Goal: Information Seeking & Learning: Learn about a topic

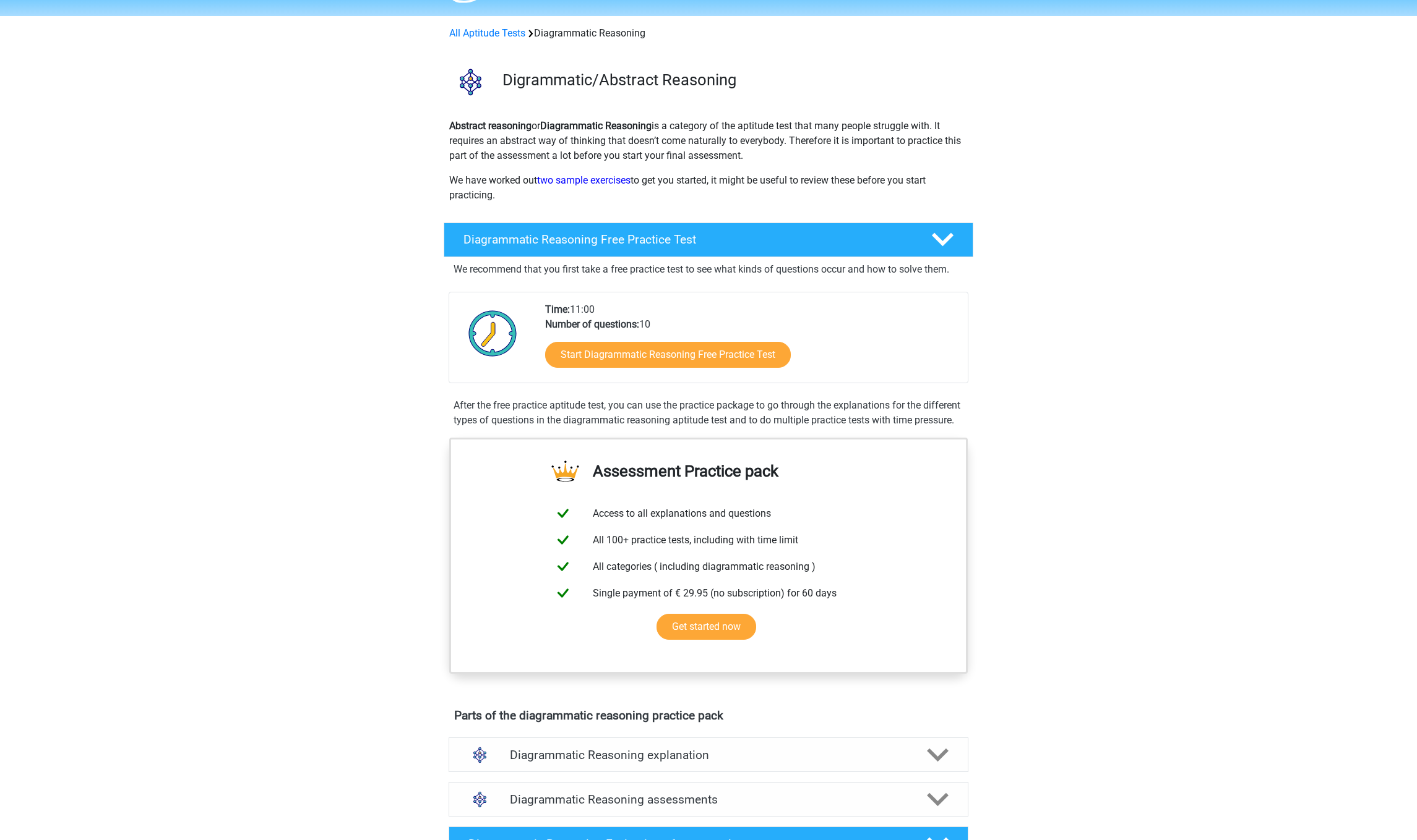
scroll to position [214, 0]
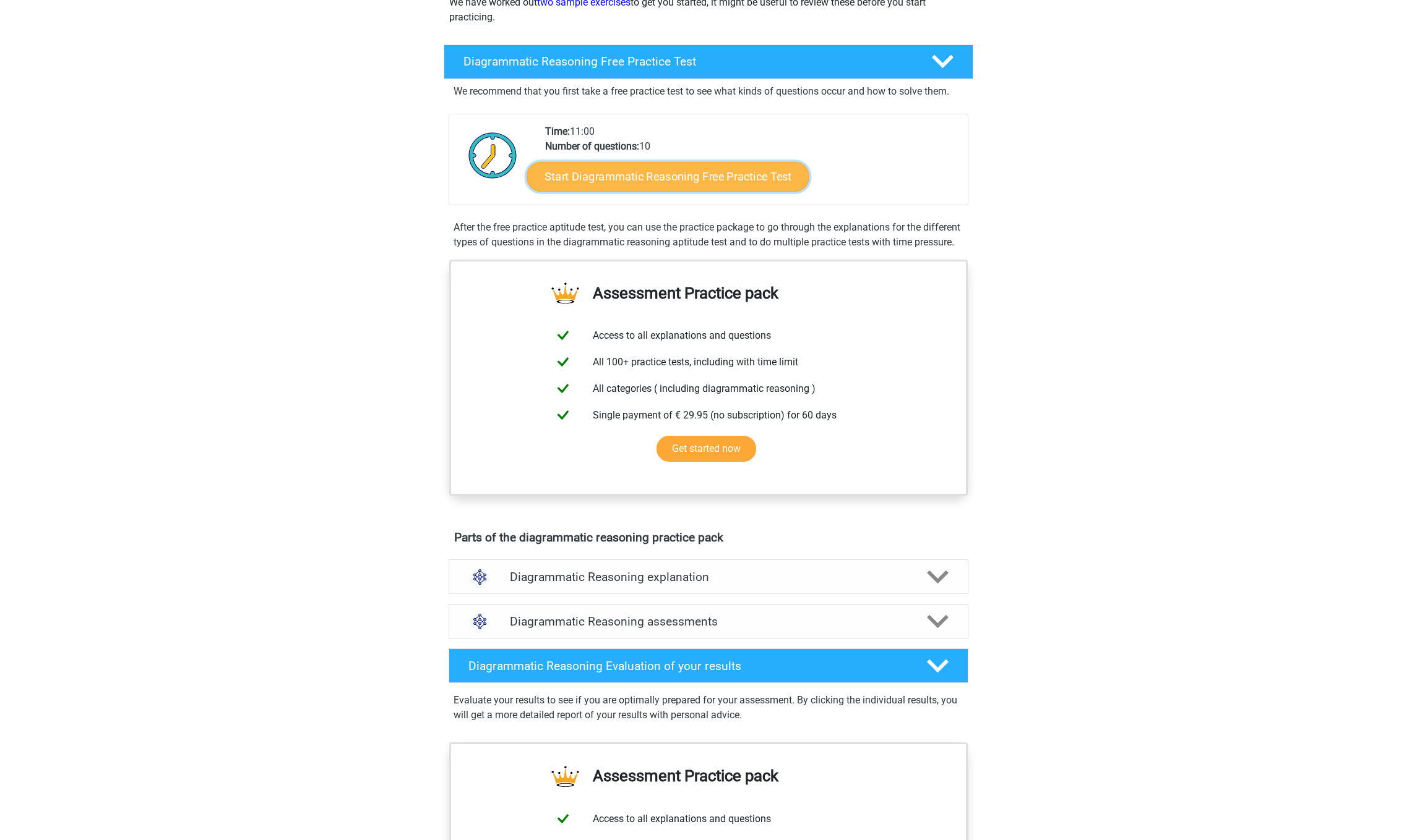
click at [624, 181] on link "Start Diagrammatic Reasoning Free Practice Test" at bounding box center [669, 175] width 283 height 29
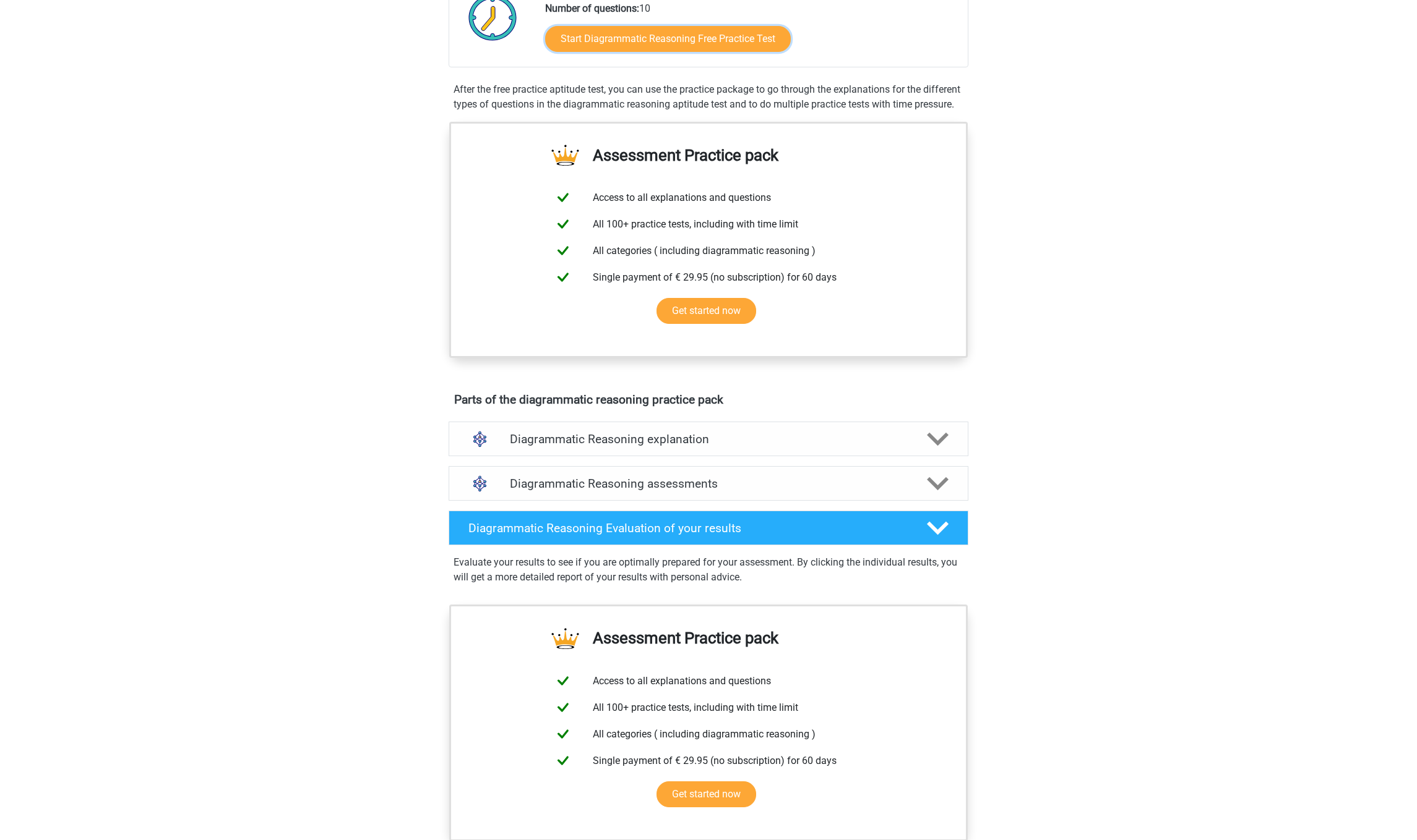
scroll to position [321, 0]
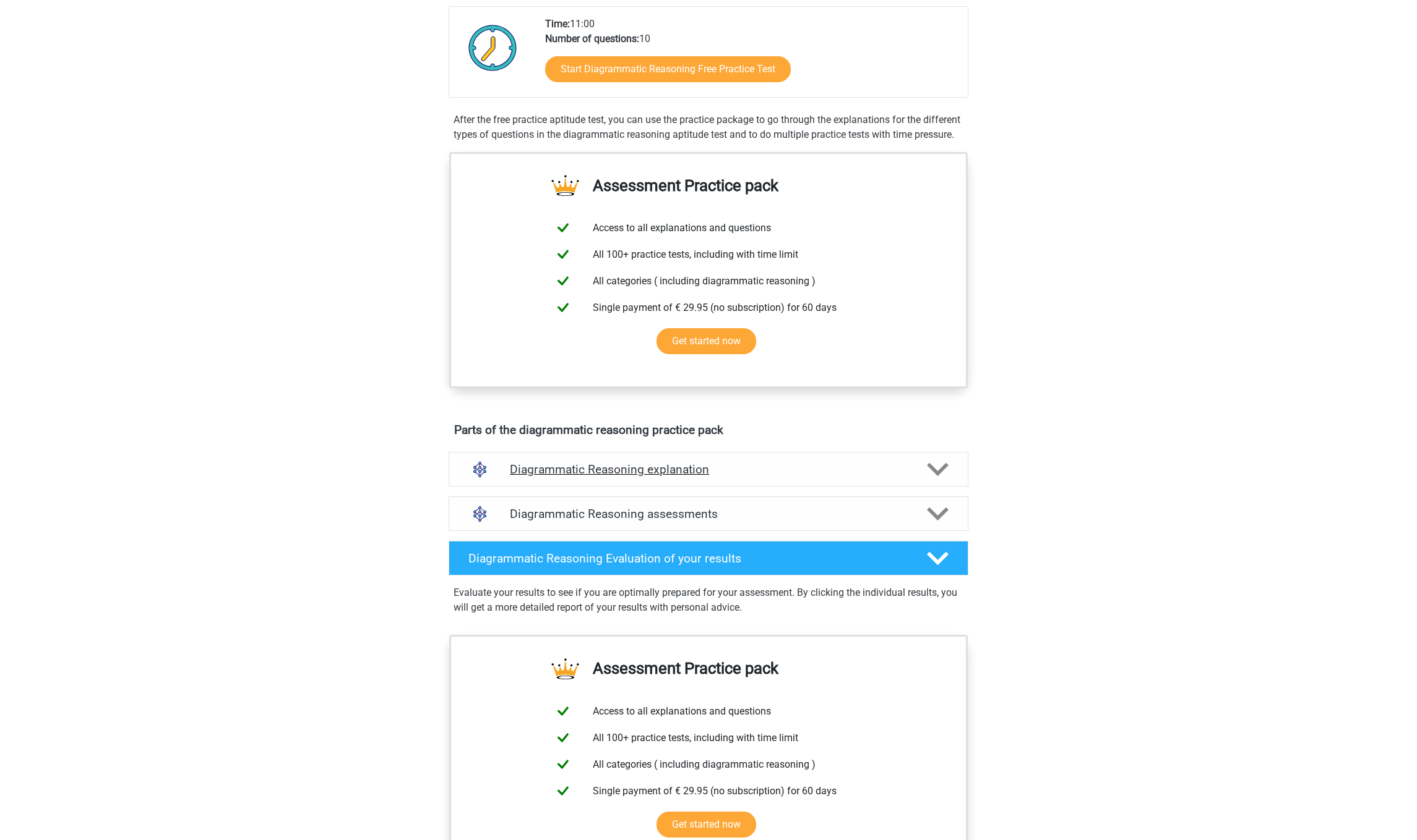
click at [748, 477] on h4 "Diagrammatic Reasoning explanation" at bounding box center [708, 469] width 397 height 14
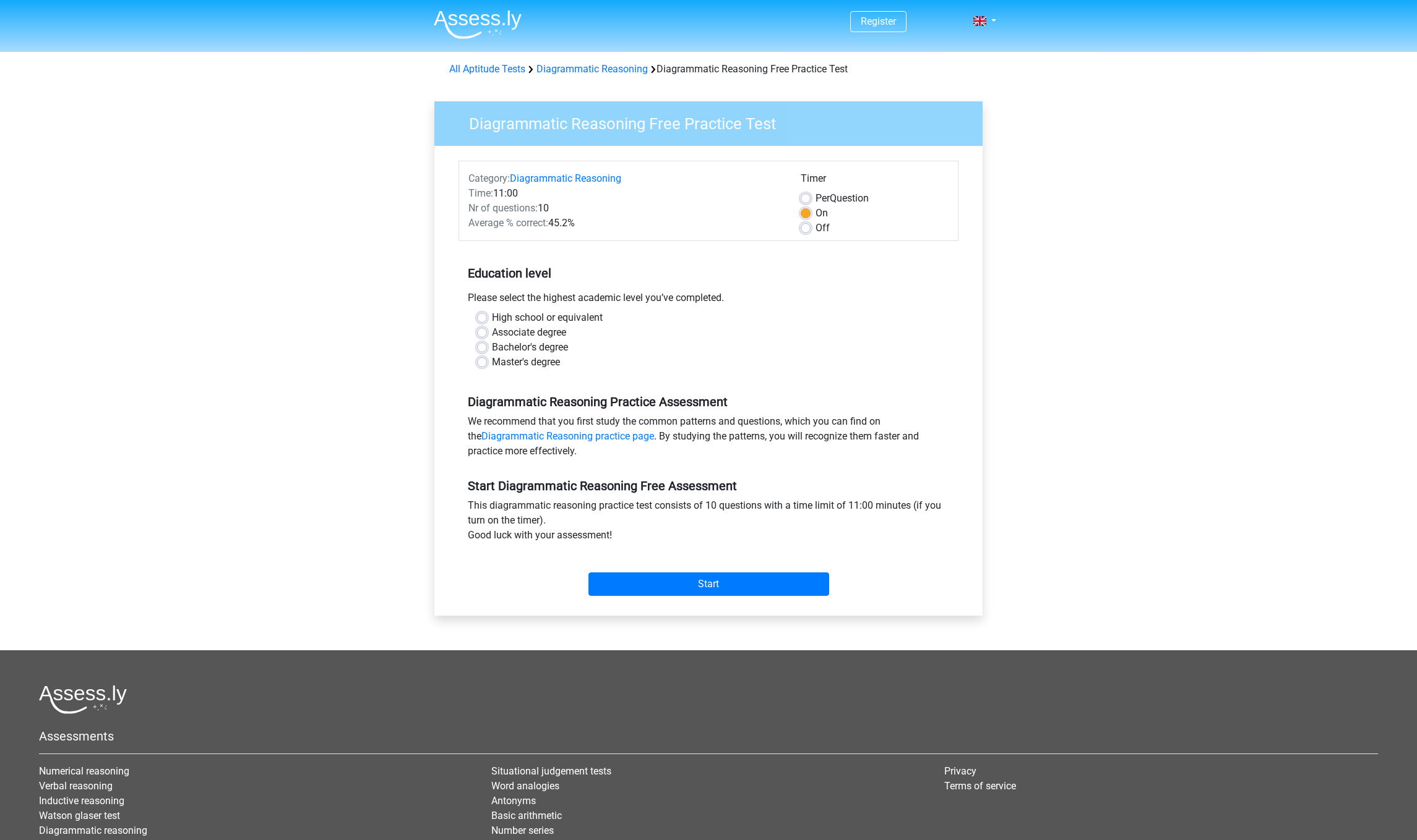
click at [540, 356] on label "Master's degree" at bounding box center [526, 362] width 68 height 15
click at [487, 356] on input "Master's degree" at bounding box center [482, 360] width 9 height 12
radio input "true"
click at [734, 579] on input "Start" at bounding box center [708, 584] width 241 height 24
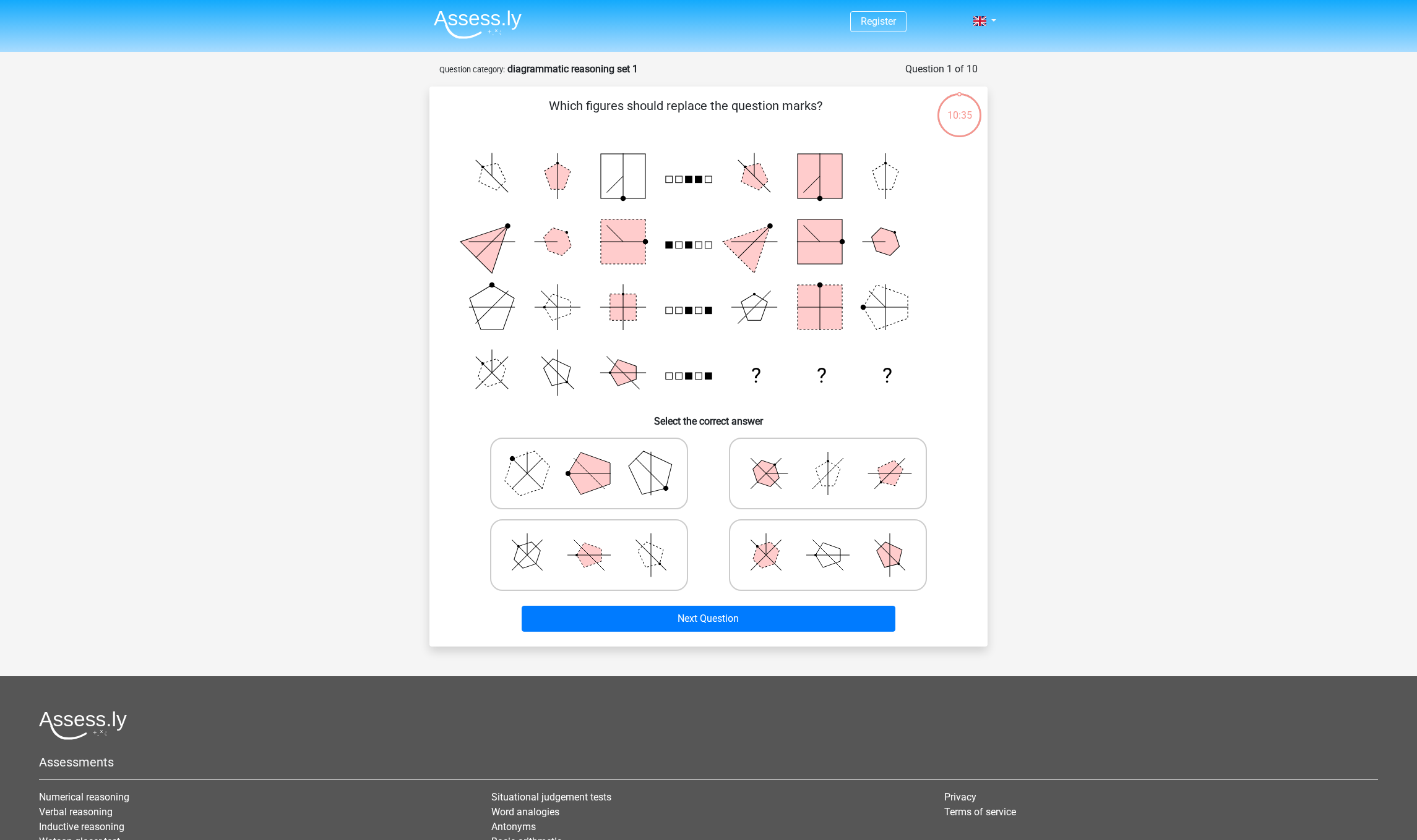
drag, startPoint x: 783, startPoint y: 468, endPoint x: 983, endPoint y: 455, distance: 200.4
click at [983, 455] on div "Which figures should replace the question marks? ? ? ? Select the correct answer" at bounding box center [708, 366] width 558 height 559
click at [619, 477] on icon at bounding box center [589, 473] width 186 height 62
click at [597, 458] on input "radio" at bounding box center [593, 454] width 8 height 8
radio input "true"
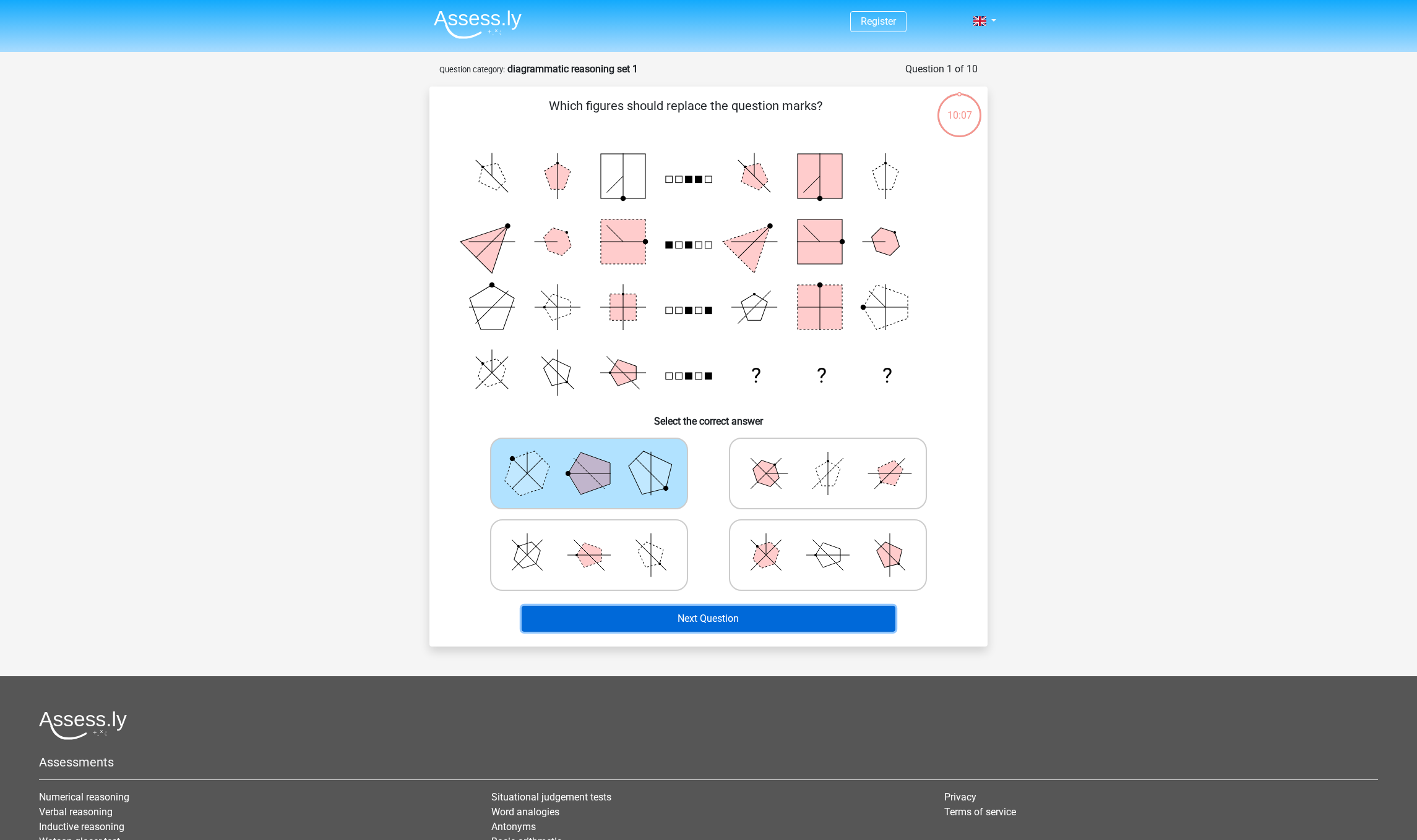
click at [736, 622] on button "Next Question" at bounding box center [708, 618] width 375 height 26
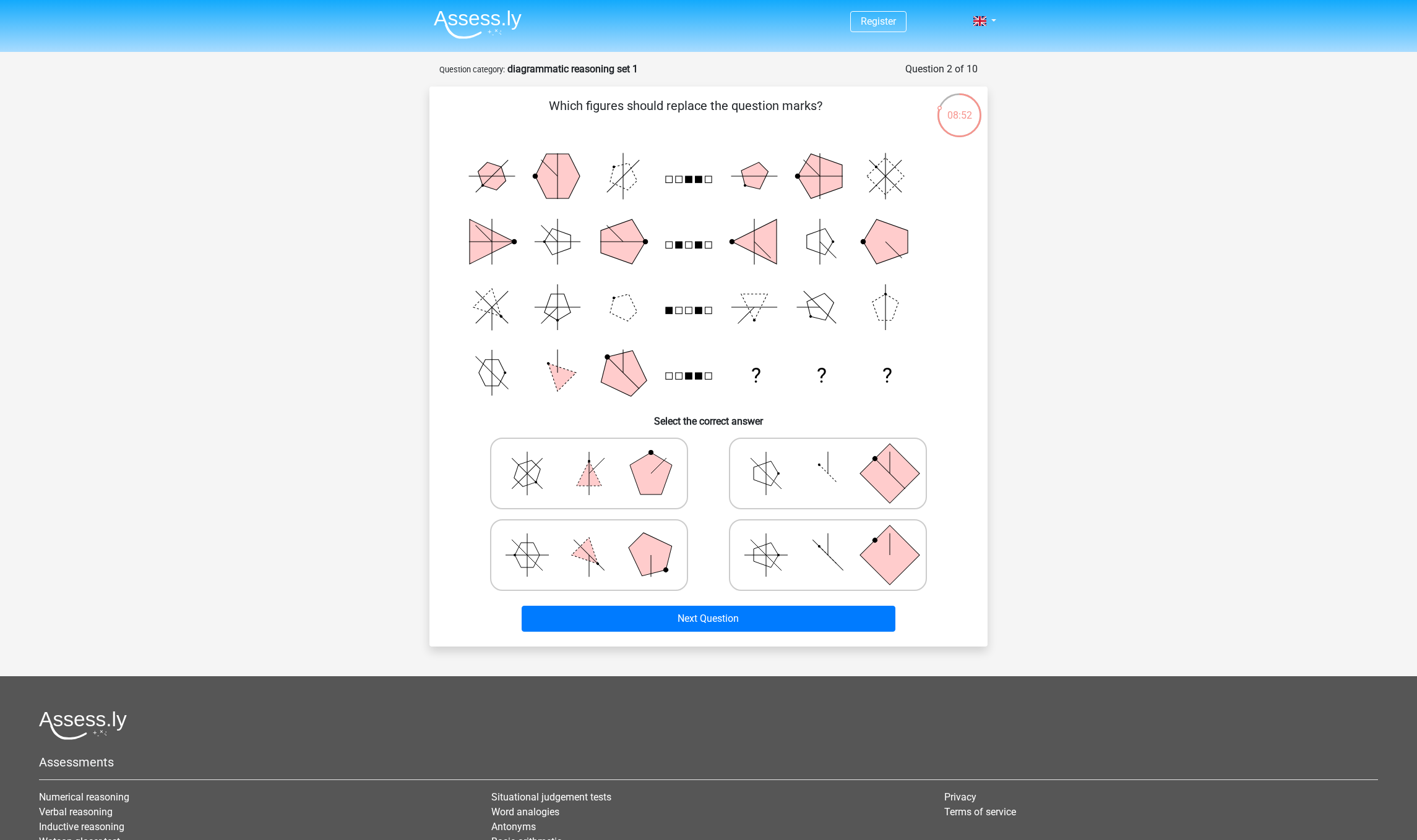
click at [837, 481] on icon at bounding box center [828, 473] width 186 height 62
click at [836, 458] on input "radio" at bounding box center [832, 454] width 8 height 8
radio input "true"
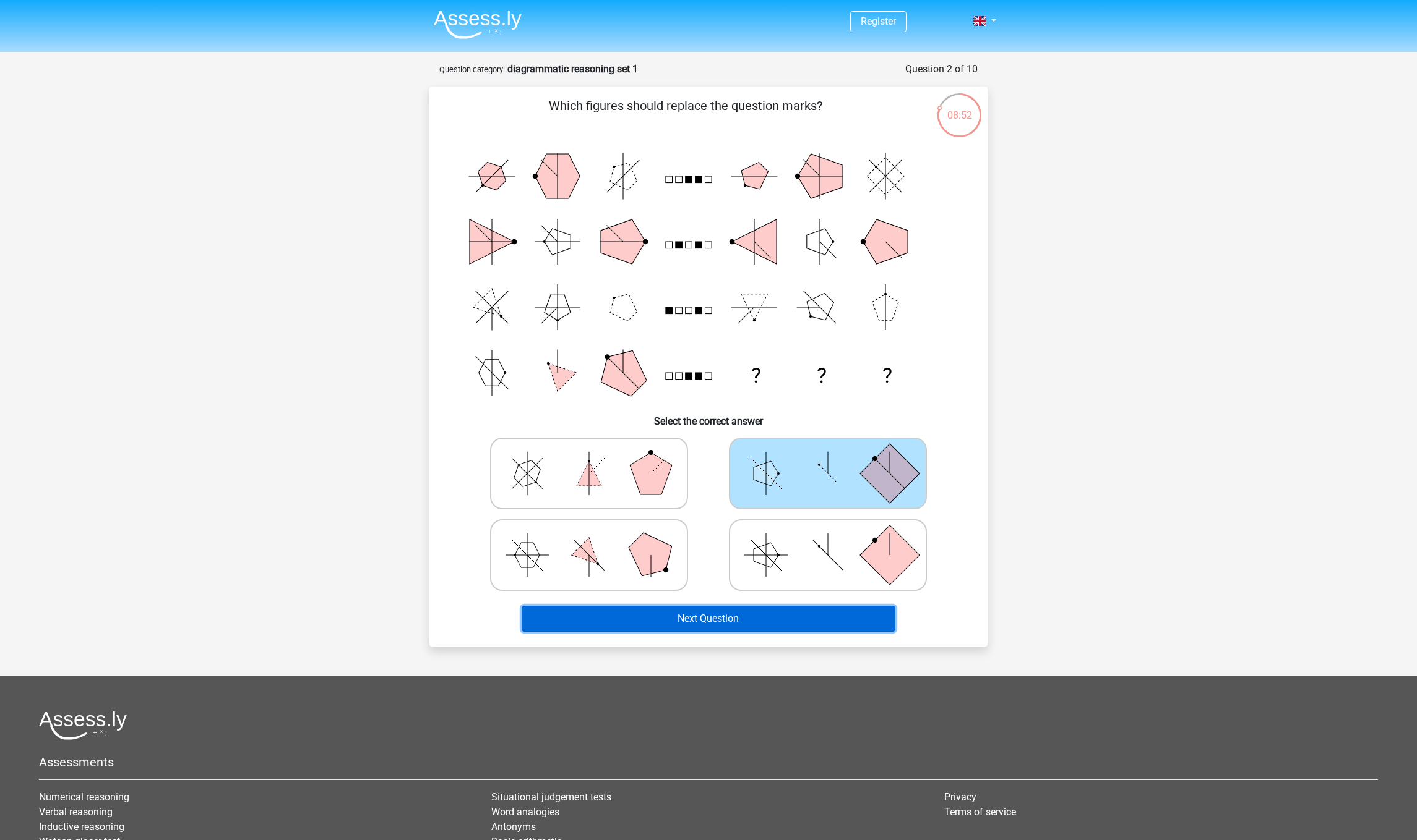
click at [817, 614] on button "Next Question" at bounding box center [708, 618] width 375 height 26
